Goal: Check status: Check status

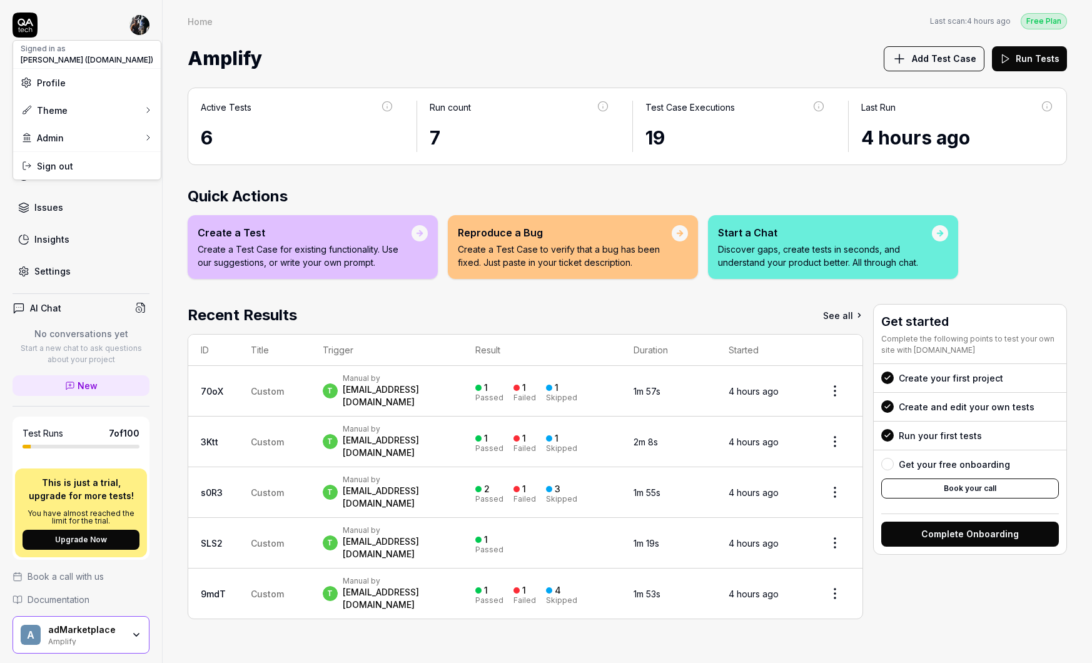
click at [136, 29] on html "Dashboard Test Cases Test Plans Results Issues Insights Settings AI Chat No con…" at bounding box center [546, 331] width 1092 height 663
click at [189, 155] on link "Dashboard" at bounding box center [217, 160] width 109 height 28
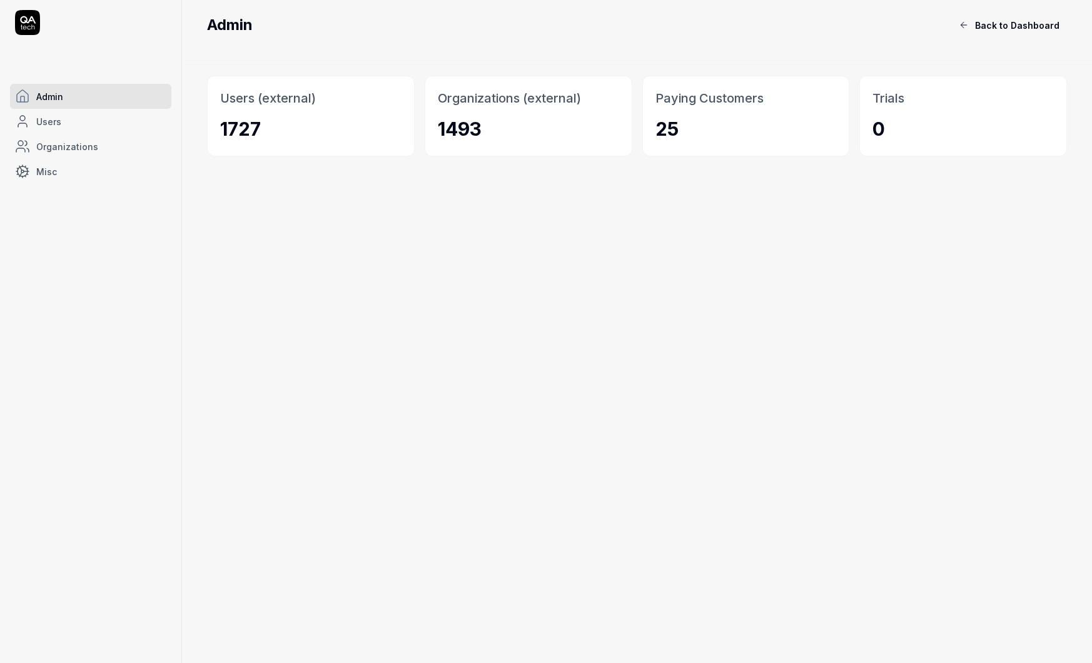
click at [958, 21] on button "Back to Dashboard" at bounding box center [1009, 25] width 116 height 25
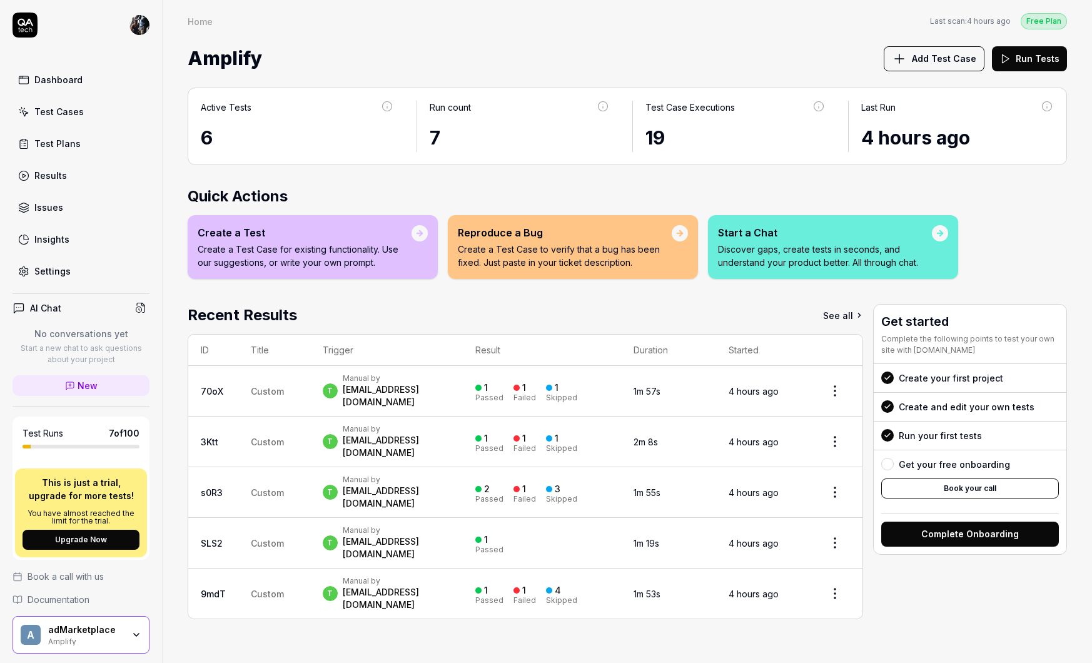
click at [102, 650] on div "a adMarketplace Amplify" at bounding box center [81, 635] width 137 height 38
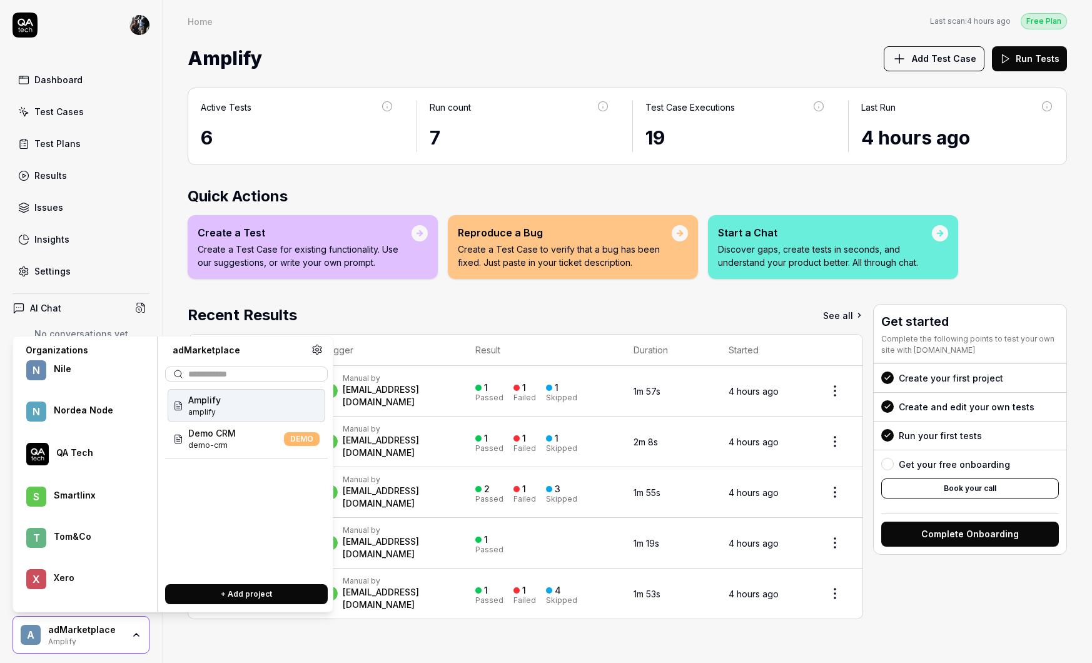
scroll to position [645, 0]
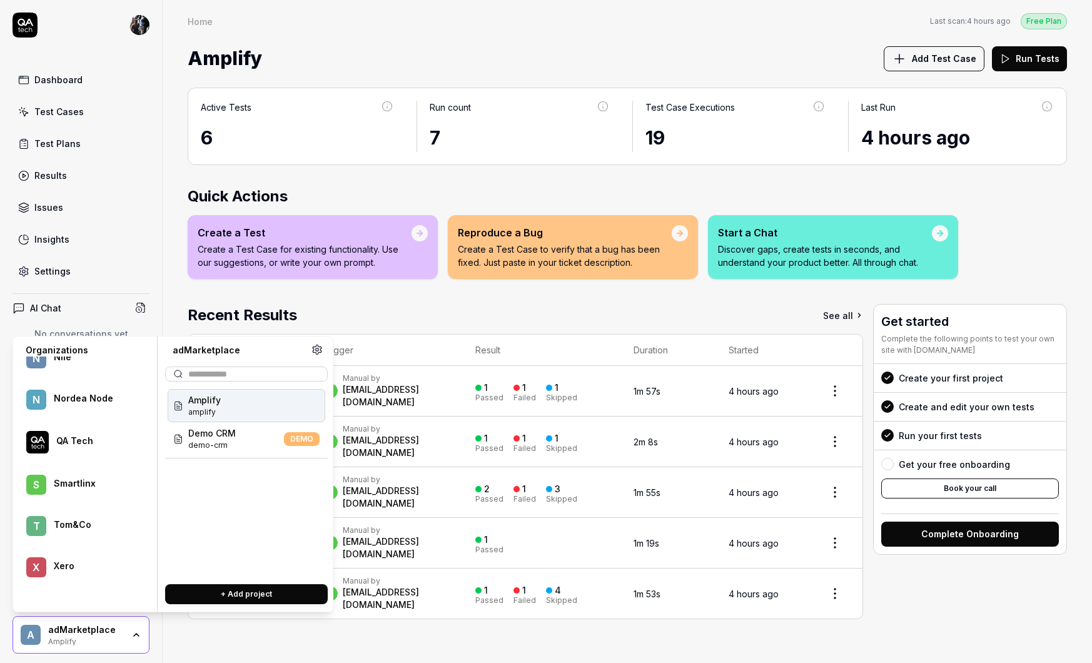
click at [501, 48] on div "Amplify Add Test Case Run Tests" at bounding box center [627, 58] width 879 height 33
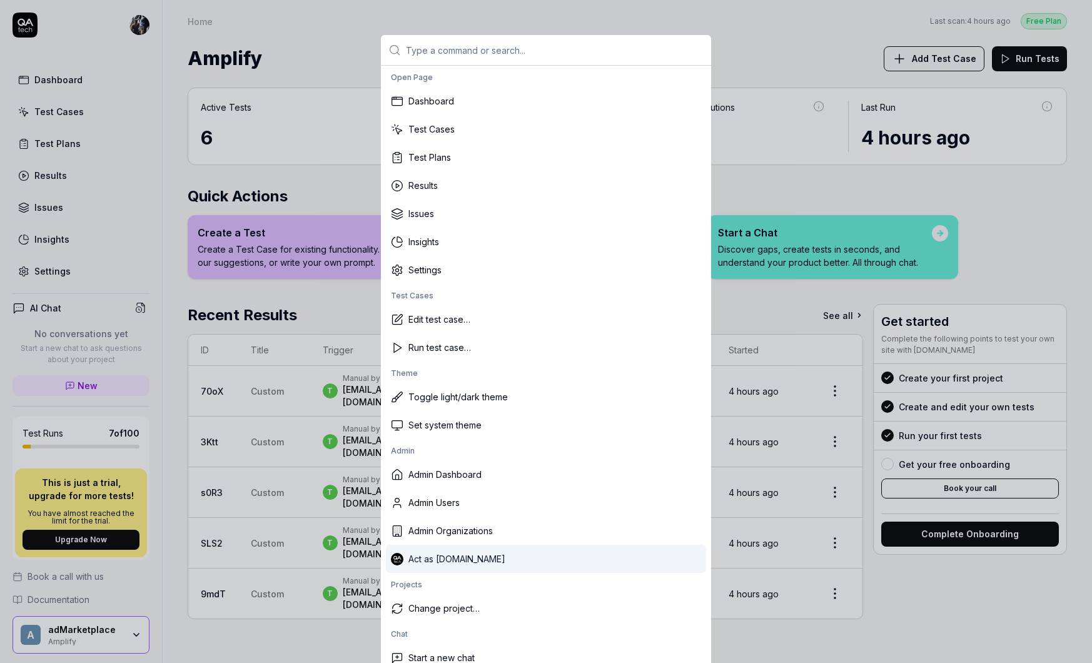
click at [546, 565] on div "Act as [DOMAIN_NAME]" at bounding box center [546, 559] width 320 height 28
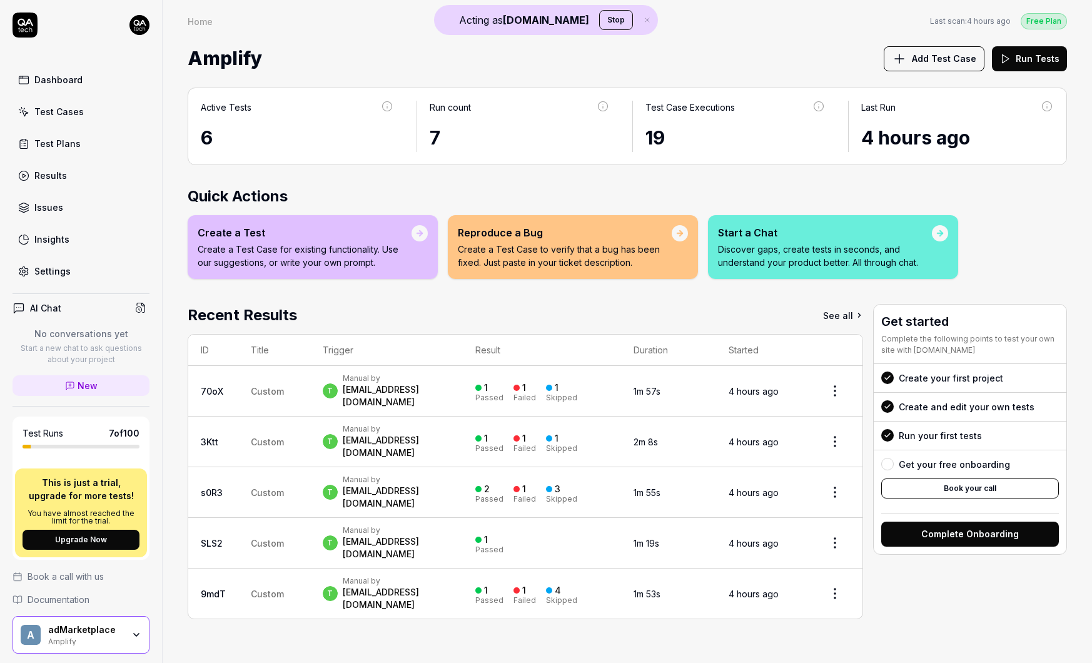
click at [105, 624] on div "adMarketplace" at bounding box center [85, 629] width 75 height 11
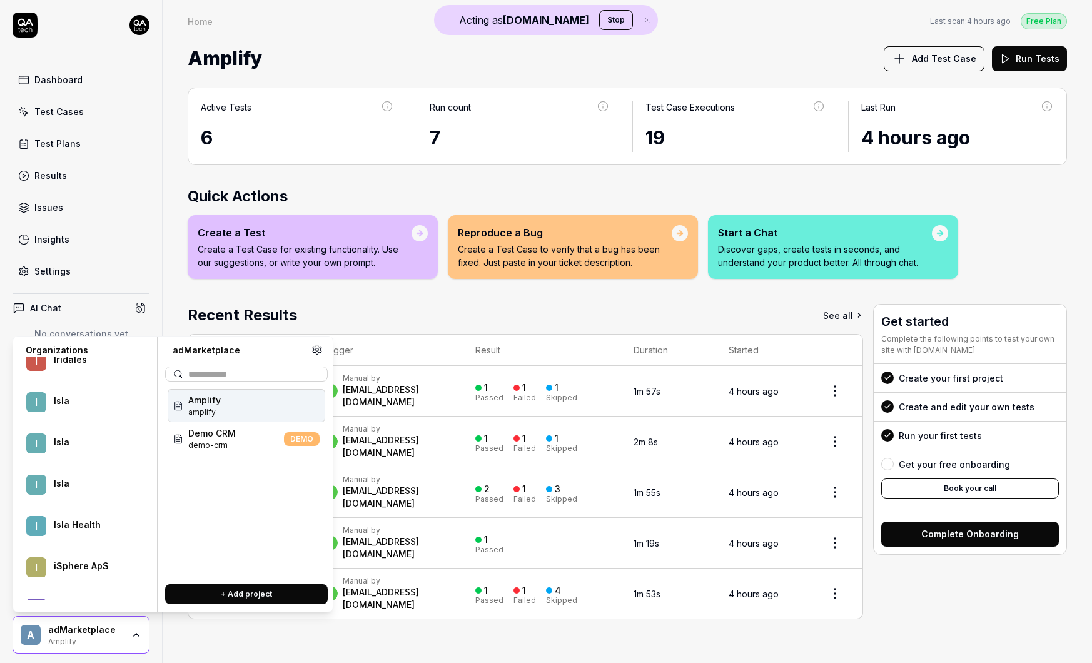
scroll to position [23754, 0]
click at [74, 517] on div "Isla Health" at bounding box center [93, 522] width 79 height 11
click at [87, 483] on div "Isla" at bounding box center [93, 481] width 79 height 11
click at [73, 444] on div "Isla" at bounding box center [93, 439] width 79 height 11
click at [70, 394] on div "Isla" at bounding box center [93, 398] width 79 height 11
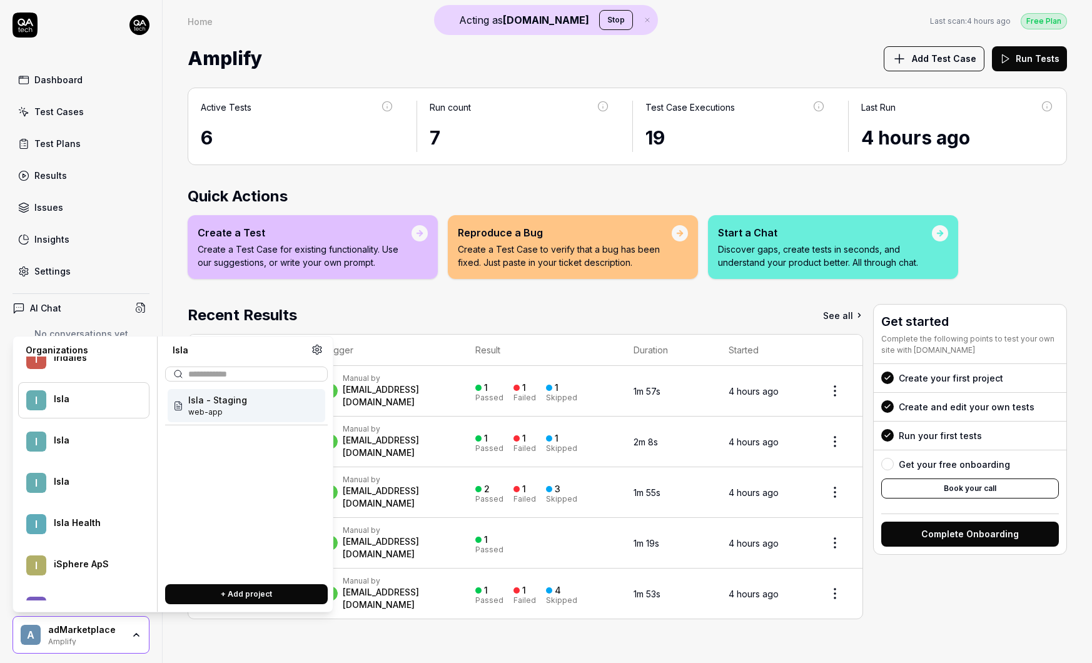
click at [246, 401] on div "Isla - Staging web-app" at bounding box center [247, 405] width 158 height 33
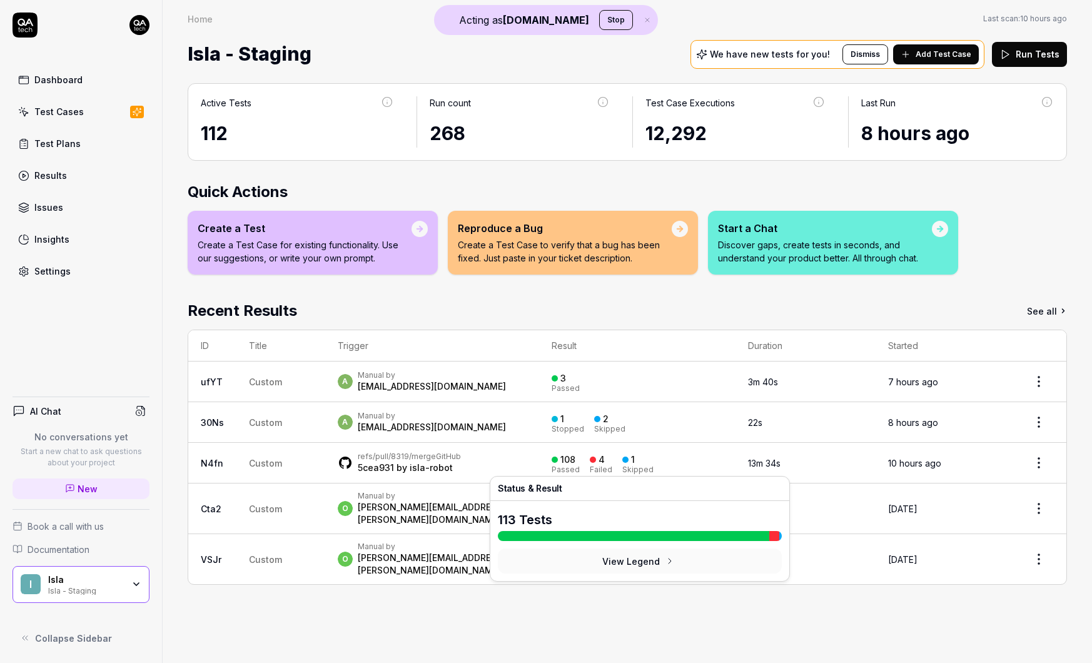
click at [536, 459] on td "refs/pull/8319/merge GitHub 5cea931 by isla-robot" at bounding box center [432, 463] width 214 height 41
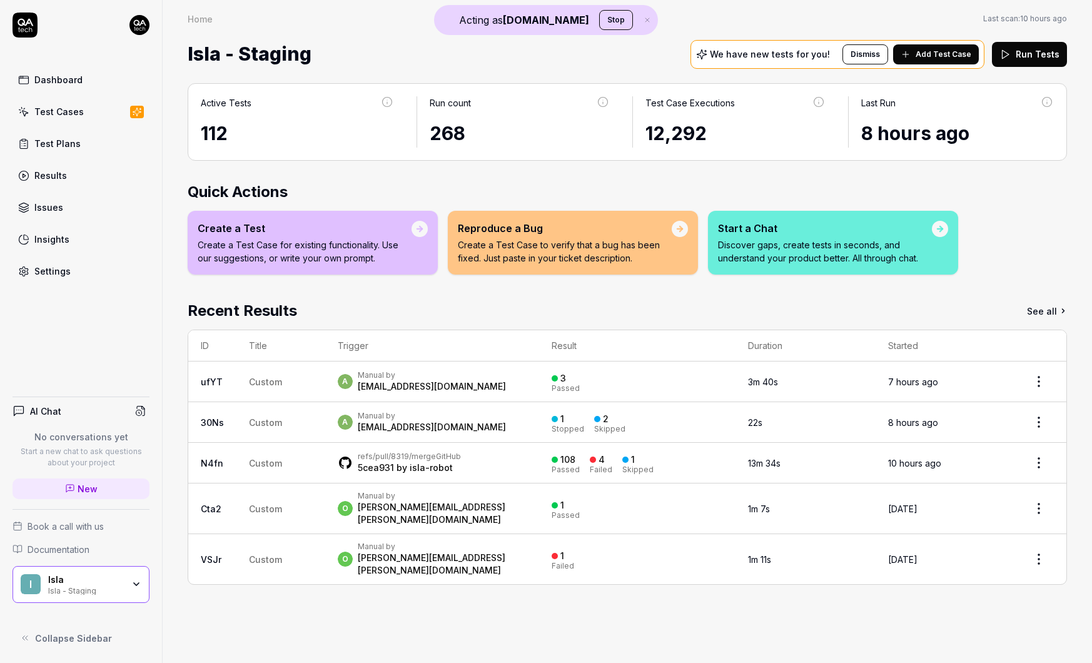
click at [466, 464] on div "refs/pull/8319/merge GitHub 5cea931 by isla-robot" at bounding box center [432, 462] width 189 height 23
